Goal: Navigation & Orientation: Find specific page/section

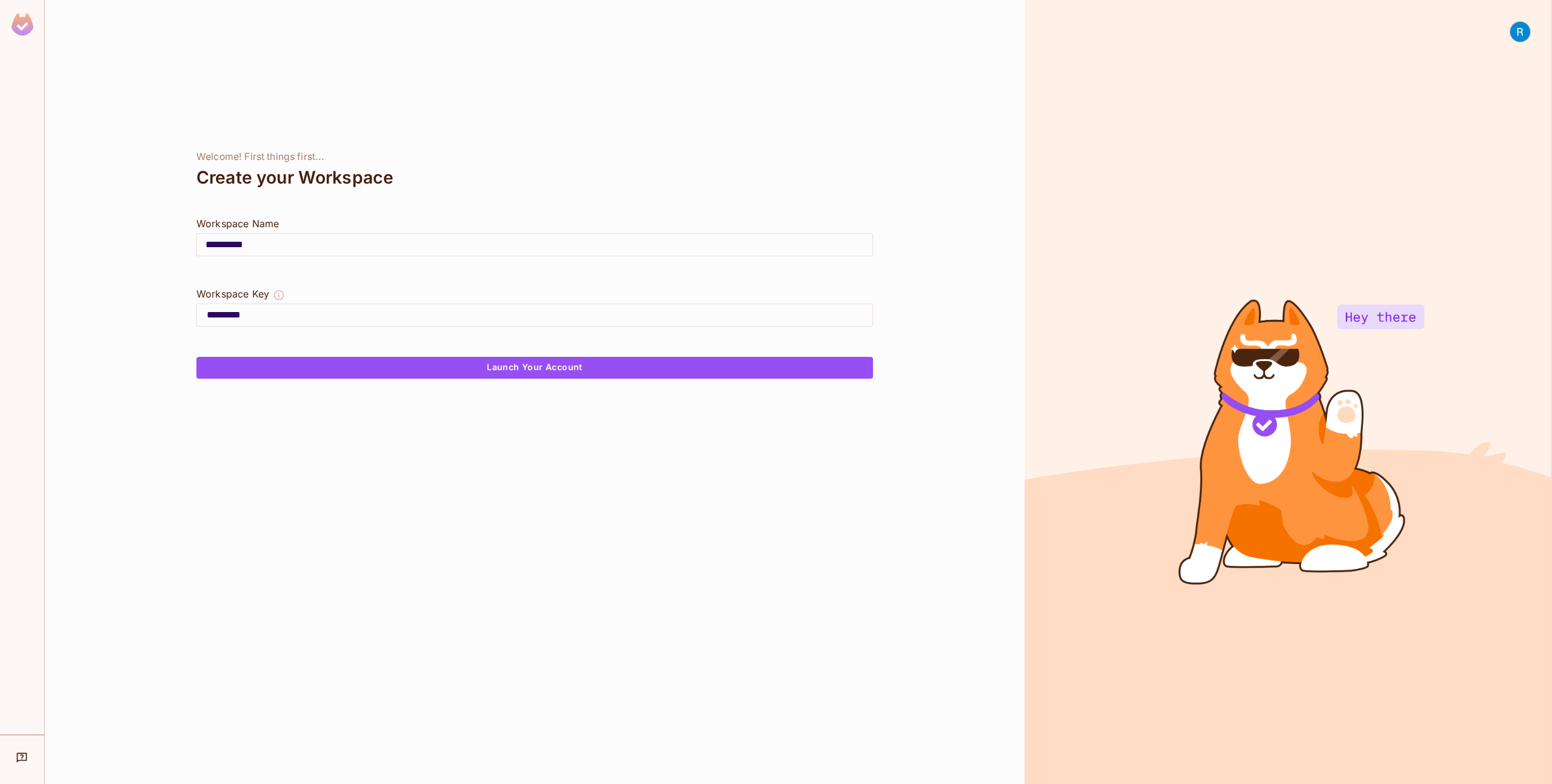
click at [21, 29] on img at bounding box center [23, 24] width 22 height 22
click at [1529, 28] on div at bounding box center [1520, 31] width 21 height 21
click at [1305, 47] on div at bounding box center [776, 392] width 1552 height 784
click at [1504, 37] on div at bounding box center [1515, 402] width 32 height 763
click at [1511, 34] on img at bounding box center [1520, 31] width 20 height 20
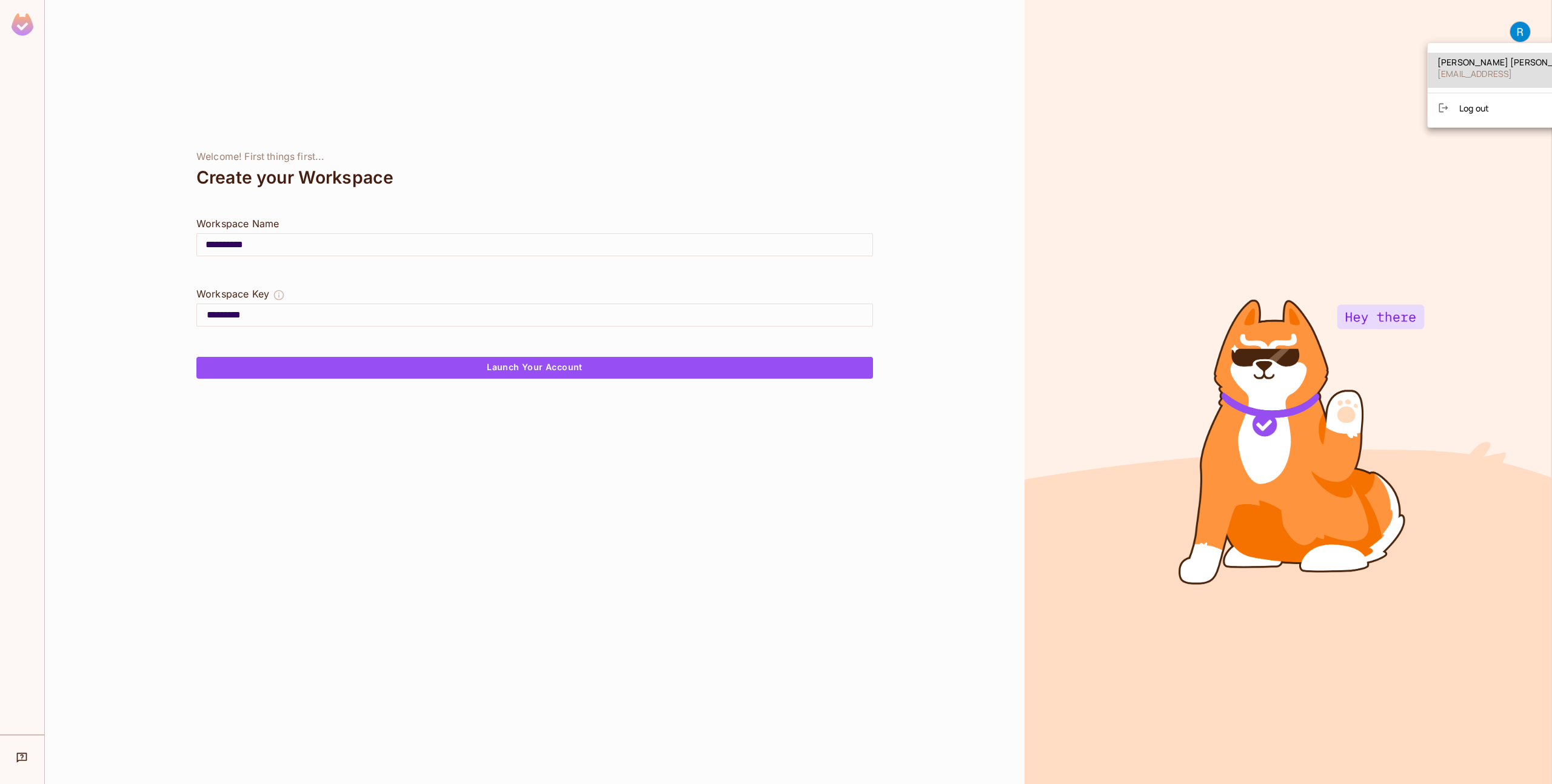
click at [1202, 180] on div at bounding box center [776, 392] width 1552 height 784
